Goal: Complete application form

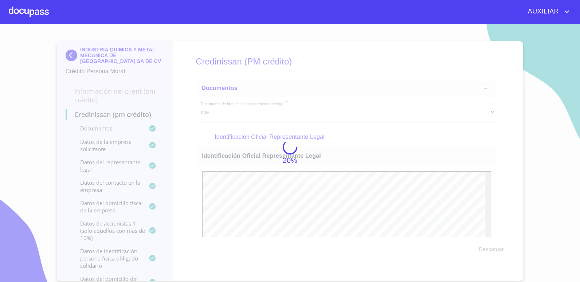
click at [580, 186] on html "AUXILIAR INDUSTRIA QUIMICA Y METAL-MECANICA DE MEXICO SA DE CV Crédito Persona …" at bounding box center [290, 141] width 580 height 282
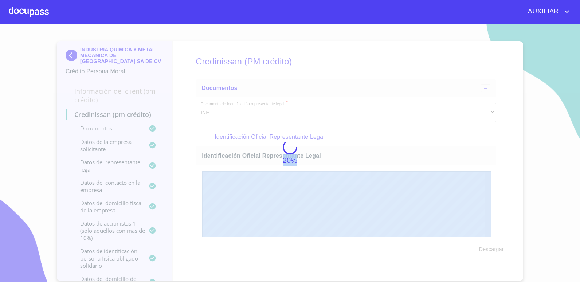
drag, startPoint x: 526, startPoint y: 137, endPoint x: 342, endPoint y: 186, distance: 190.0
click at [342, 186] on div "20%" at bounding box center [290, 153] width 580 height 258
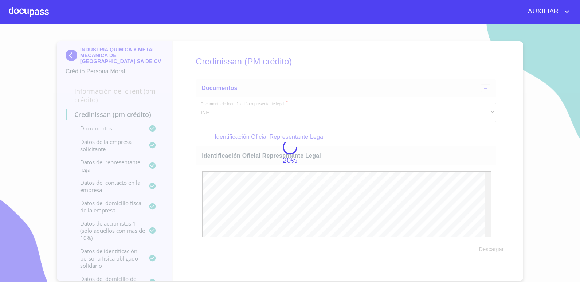
drag, startPoint x: 576, startPoint y: 151, endPoint x: 540, endPoint y: 136, distance: 38.6
click at [577, 151] on div "20%" at bounding box center [290, 153] width 580 height 258
click at [131, 1] on div "AUXILIAR" at bounding box center [290, 11] width 580 height 23
